Goal: Information Seeking & Learning: Check status

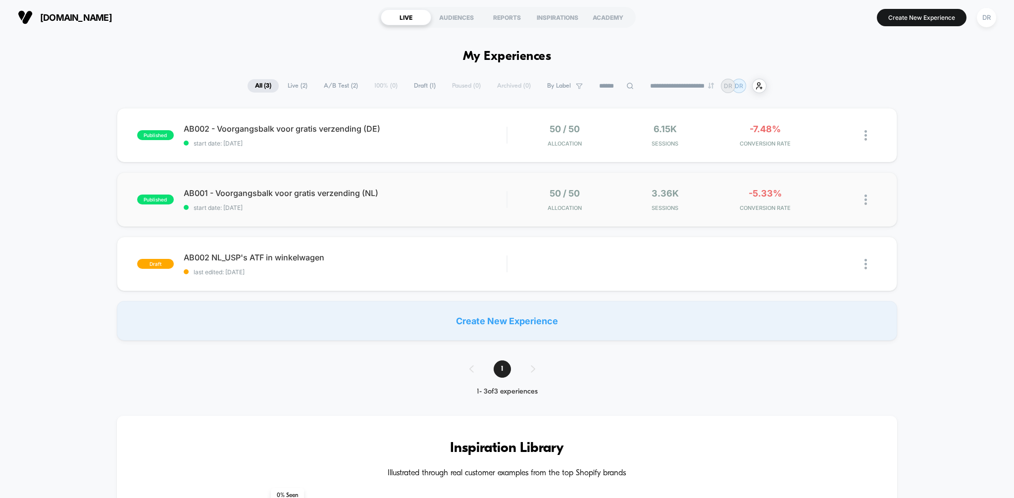
click at [382, 216] on div "published AB001 - Voorgangsbalk voor gratis verzending (NL) start date: [DATE] …" at bounding box center [507, 199] width 781 height 54
click at [257, 145] on span "start date: [DATE]" at bounding box center [345, 143] width 323 height 7
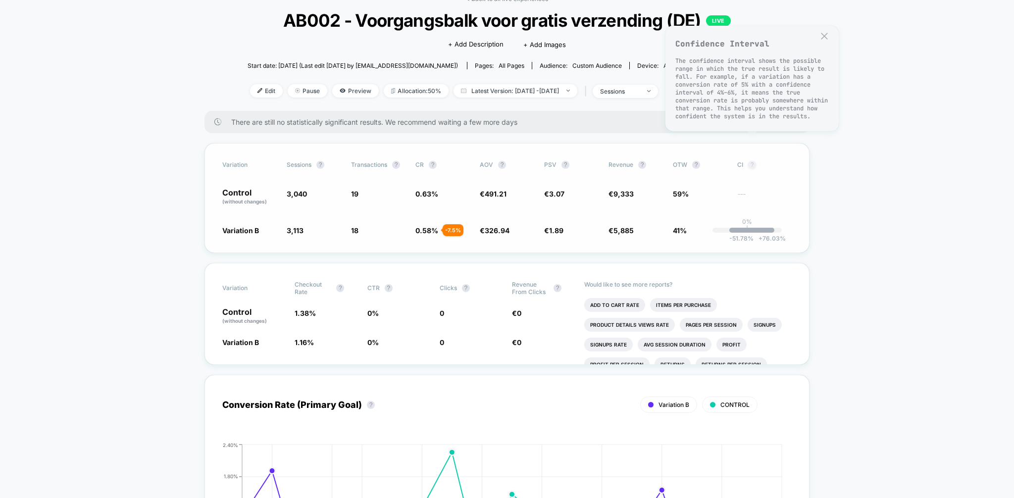
scroll to position [52, 0]
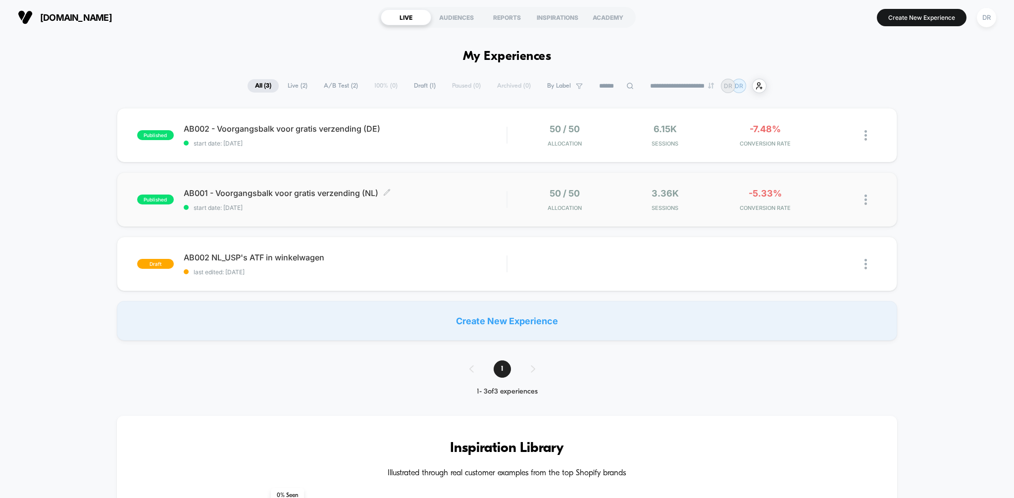
click at [395, 204] on span "start date: [DATE]" at bounding box center [345, 207] width 323 height 7
